Goal: Find specific page/section: Find specific page/section

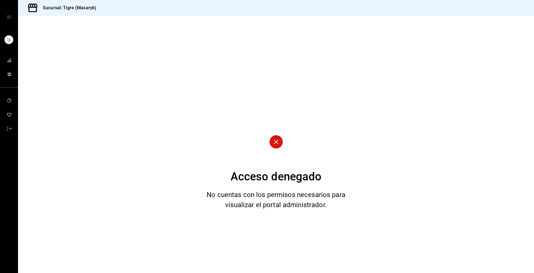
click at [275, 143] on circle at bounding box center [275, 141] width 13 height 13
click at [274, 141] on icon at bounding box center [276, 142] width 5 height 5
click at [7, 14] on div "mailbox folders" at bounding box center [9, 17] width 18 height 34
click at [8, 15] on icon "open drawer" at bounding box center [9, 16] width 4 height 3
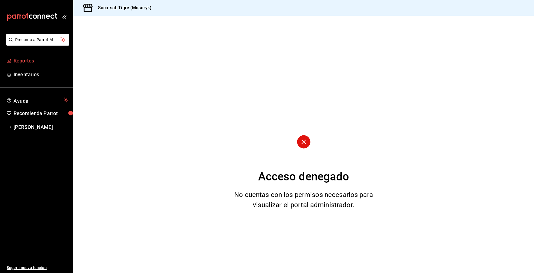
click at [23, 62] on span "Reportes" at bounding box center [41, 61] width 55 height 8
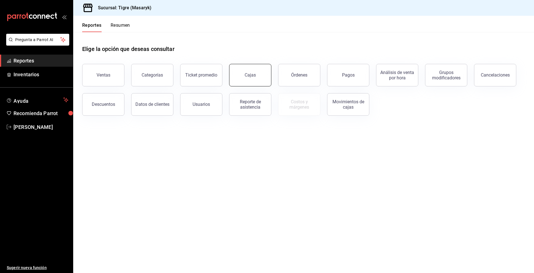
click at [243, 69] on link "Cajas" at bounding box center [250, 75] width 42 height 23
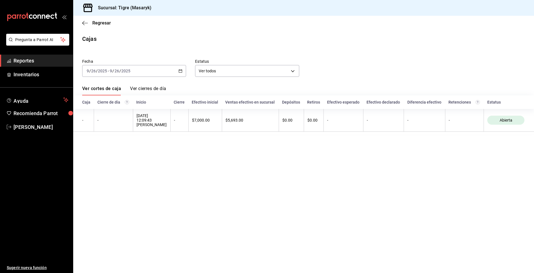
click at [85, 27] on div "Regresar" at bounding box center [303, 23] width 461 height 14
click at [82, 23] on icon "button" at bounding box center [85, 23] width 6 height 5
